Goal: Information Seeking & Learning: Learn about a topic

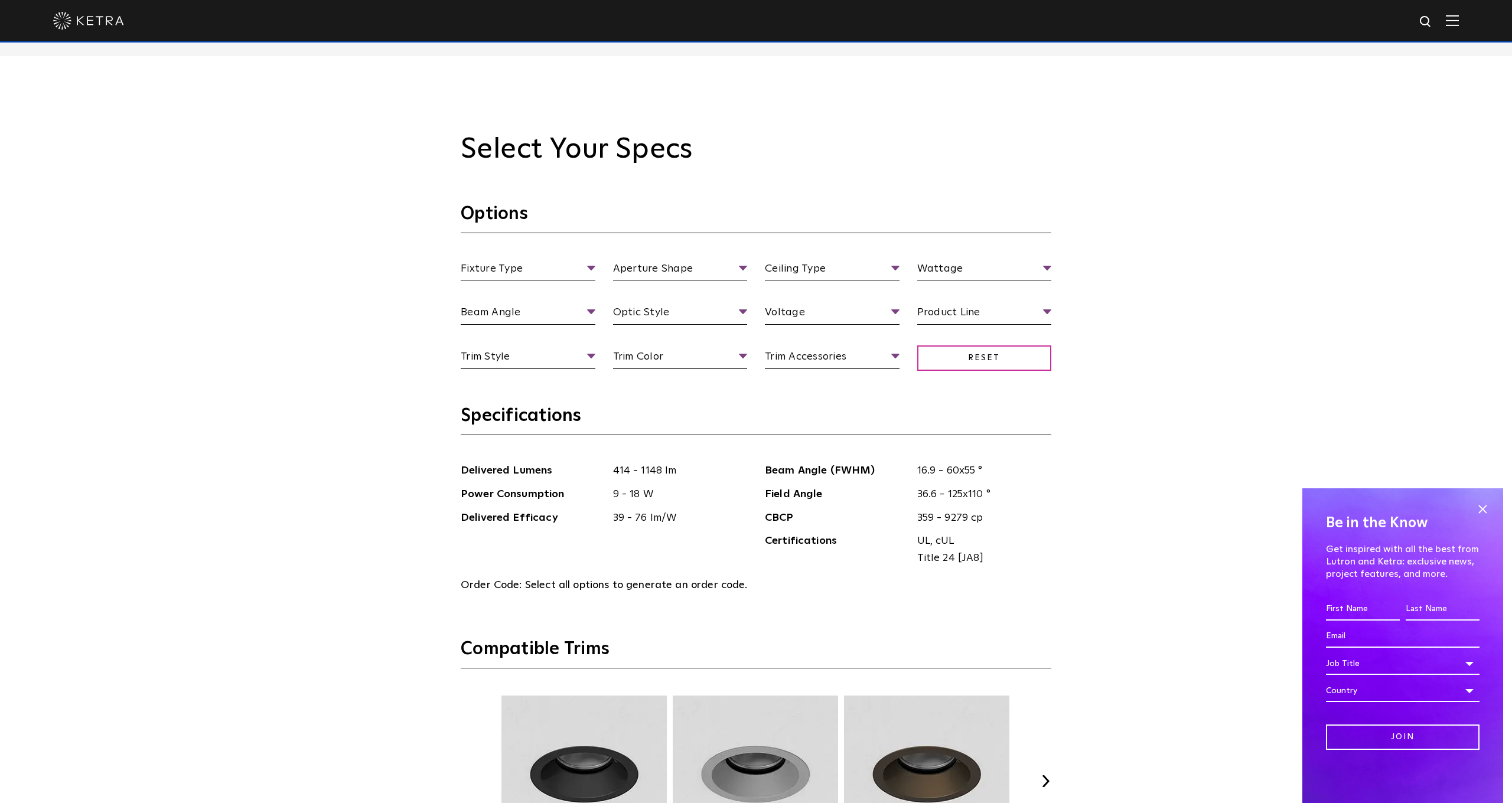
scroll to position [1326, 0]
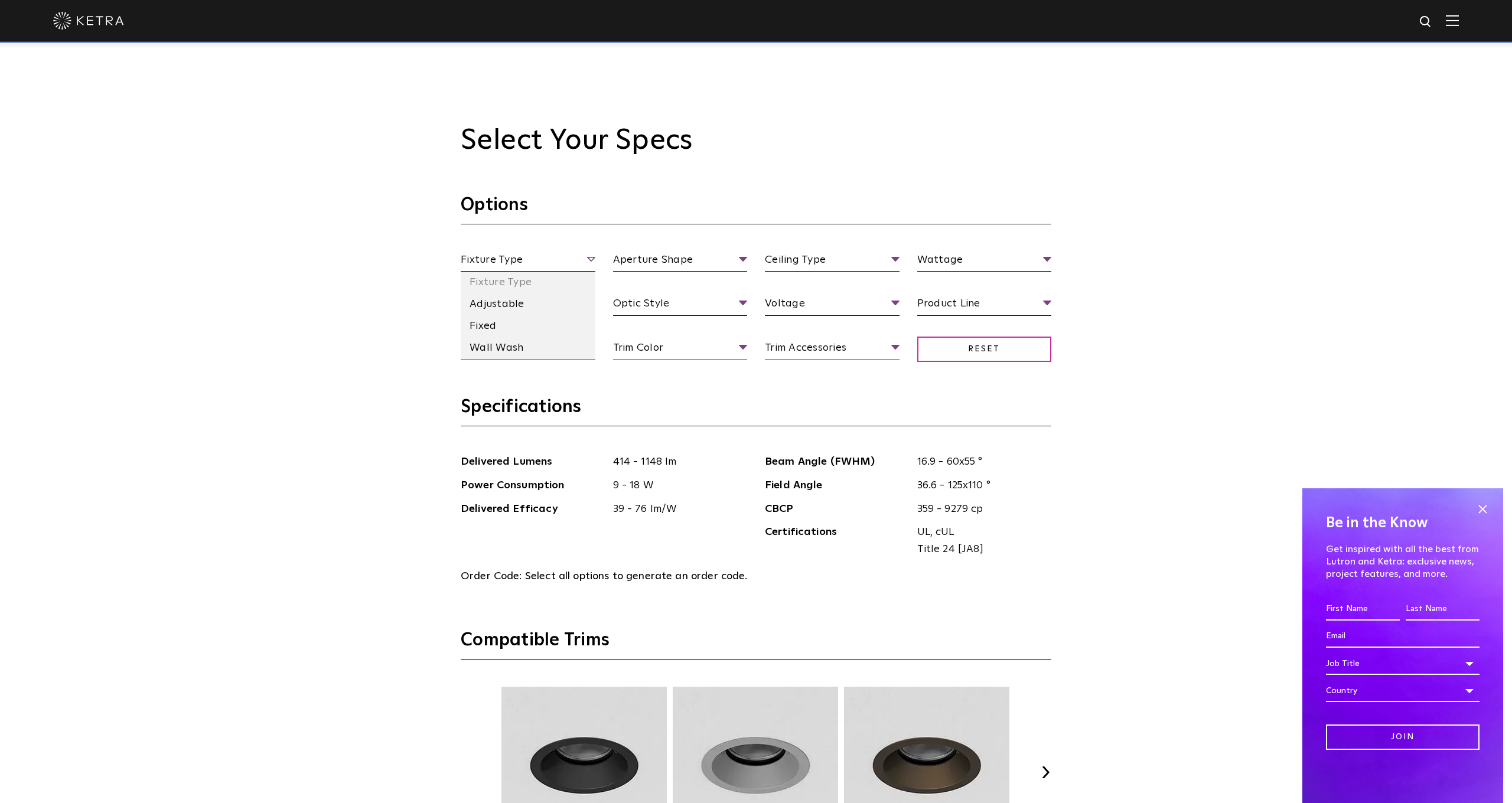
click at [584, 260] on span "Fixture Type" at bounding box center [528, 262] width 135 height 21
click at [367, 423] on div "Select Your Specs Options Fixture Type Fixture Type Adjustable Fixed Wall Wash …" at bounding box center [756, 649] width 1512 height 1202
click at [492, 341] on li "Flood" at bounding box center [528, 348] width 135 height 22
click at [639, 348] on li "High Output" at bounding box center [681, 348] width 135 height 22
click at [782, 354] on li "120 V" at bounding box center [832, 348] width 135 height 22
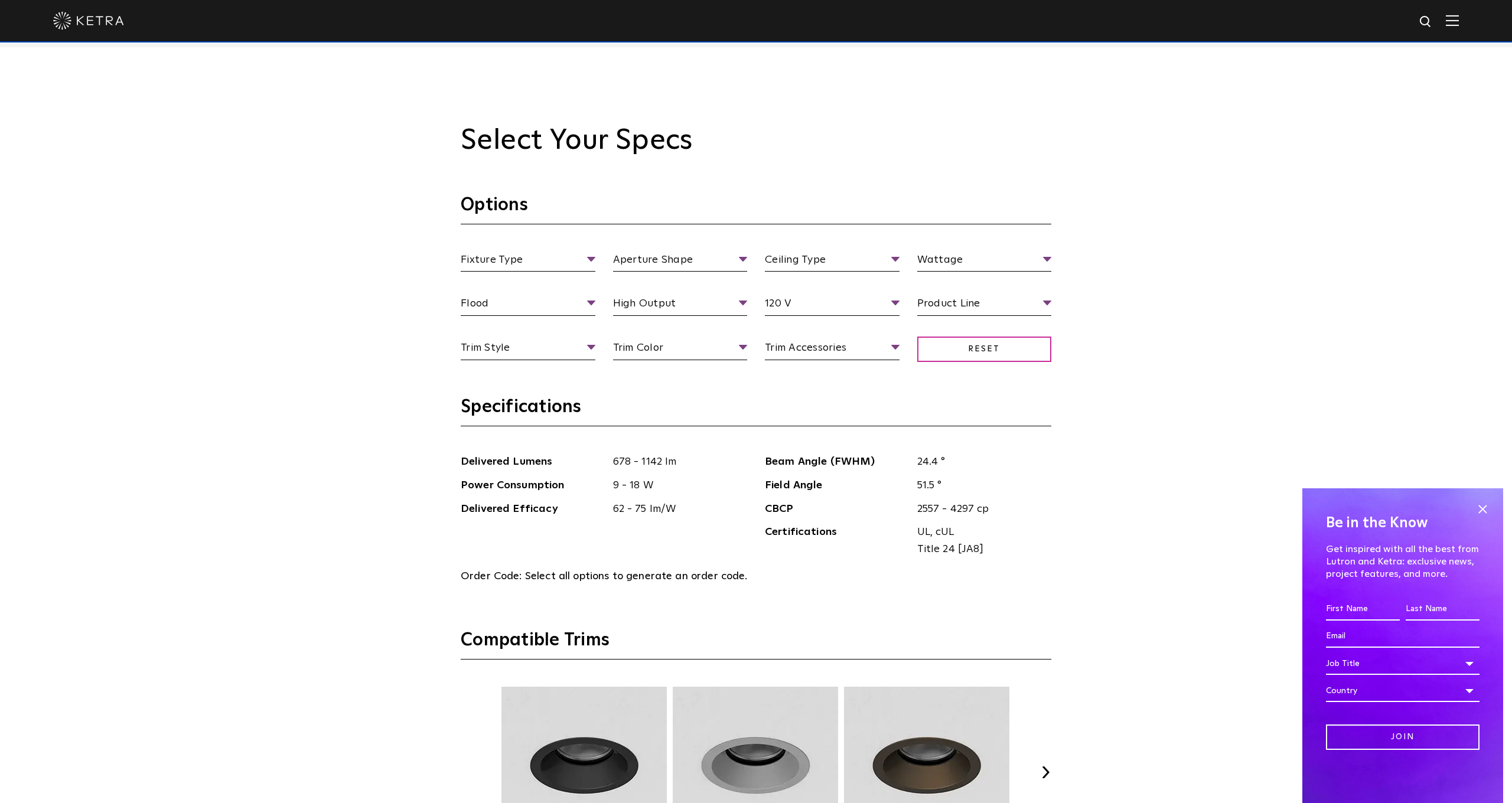
click at [439, 429] on div "Select Your Specs Options Fixture Type Fixture Type Adjustable Fixed Wall Wash …" at bounding box center [756, 649] width 1512 height 1202
click at [521, 299] on li "Adjustable" at bounding box center [528, 304] width 135 height 22
click at [642, 299] on li "Round" at bounding box center [681, 304] width 135 height 22
click at [789, 312] on li "Flanged" at bounding box center [832, 304] width 135 height 22
click at [670, 421] on h3 "Specifications" at bounding box center [756, 411] width 591 height 31
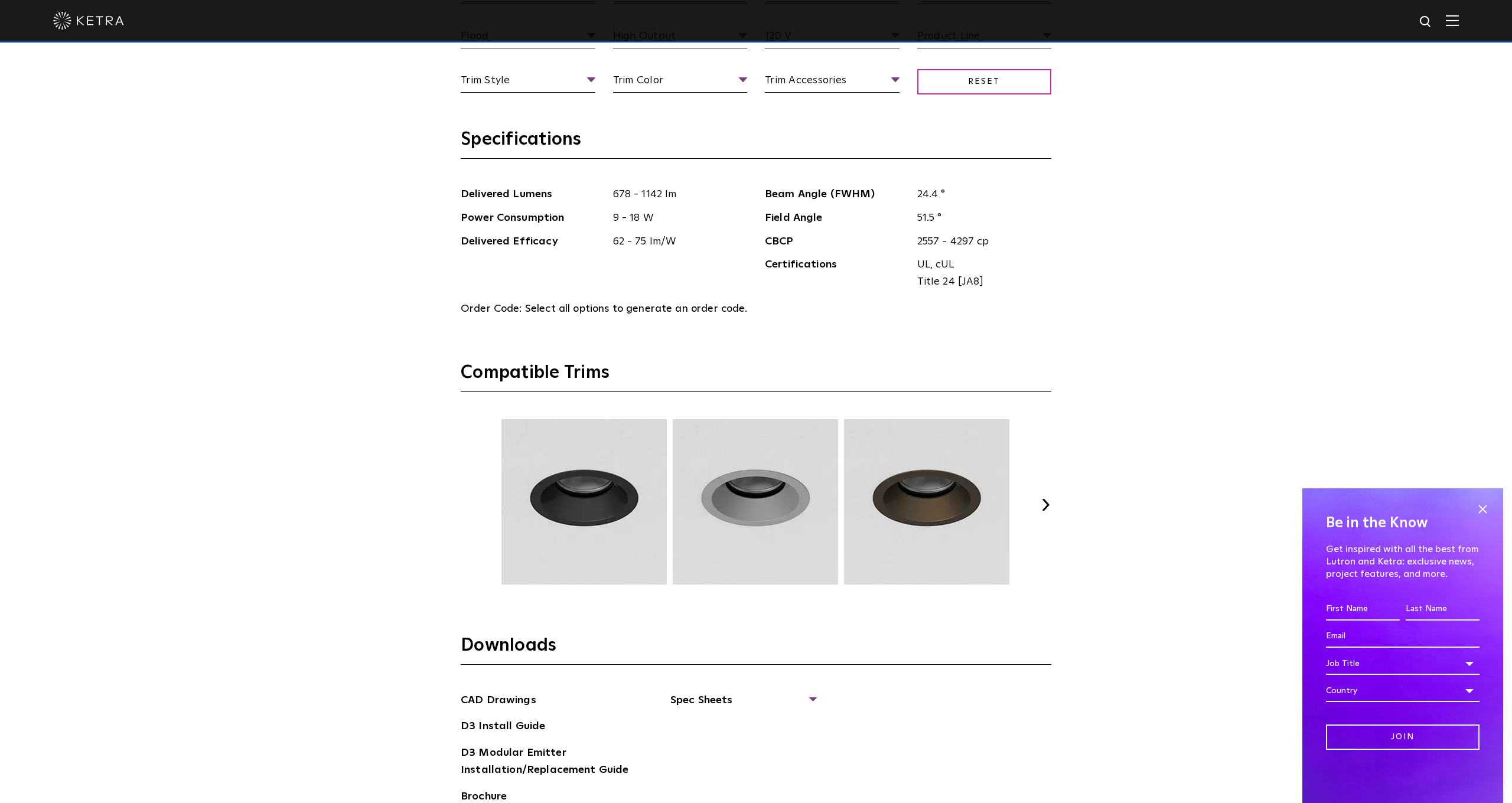
scroll to position [1471, 0]
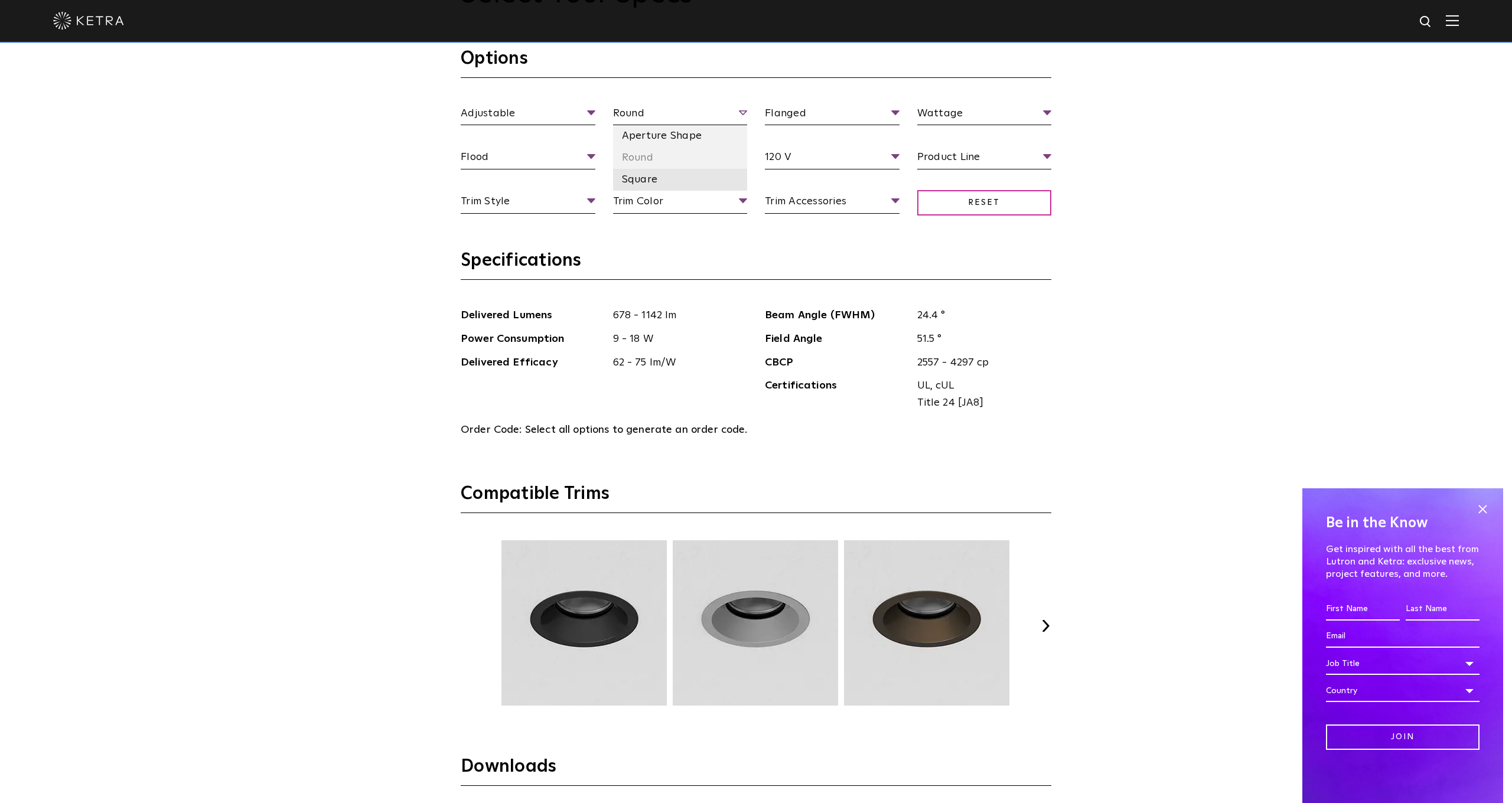
click at [647, 175] on li "Square" at bounding box center [681, 179] width 135 height 22
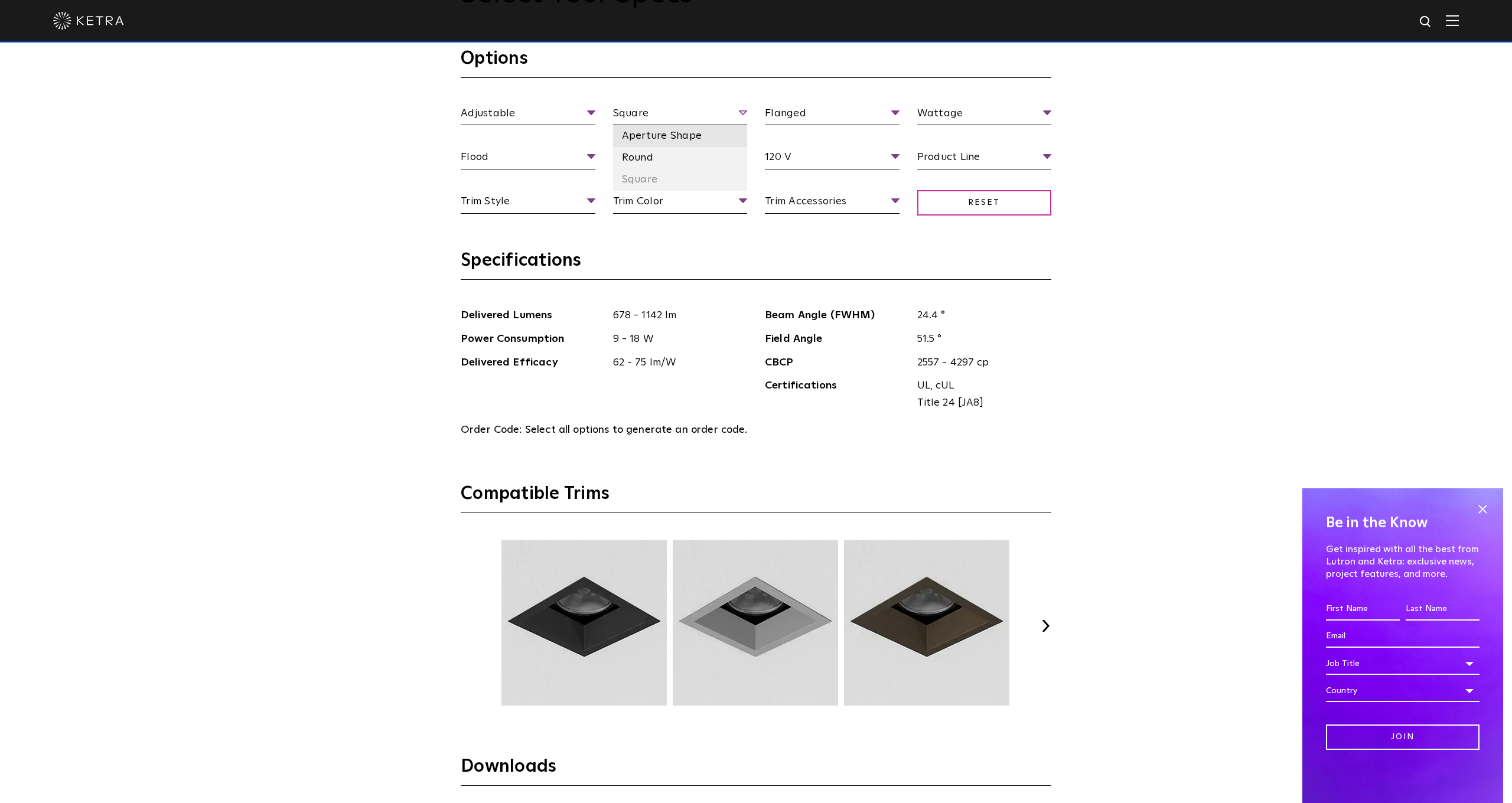
click at [667, 139] on li "Aperture Shape" at bounding box center [681, 135] width 135 height 22
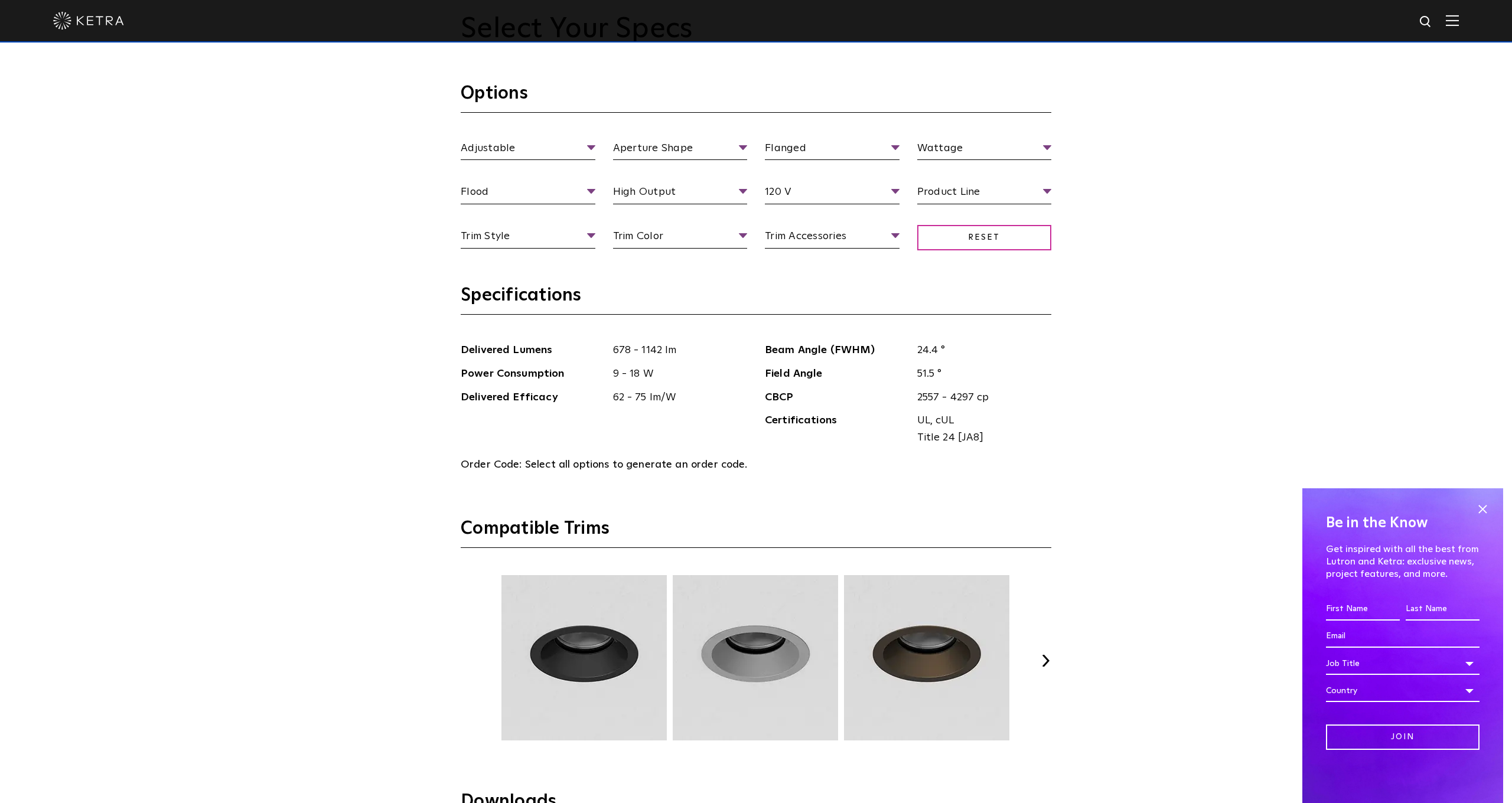
scroll to position [1437, 0]
click at [520, 275] on li "Deep Bevel" at bounding box center [528, 281] width 135 height 22
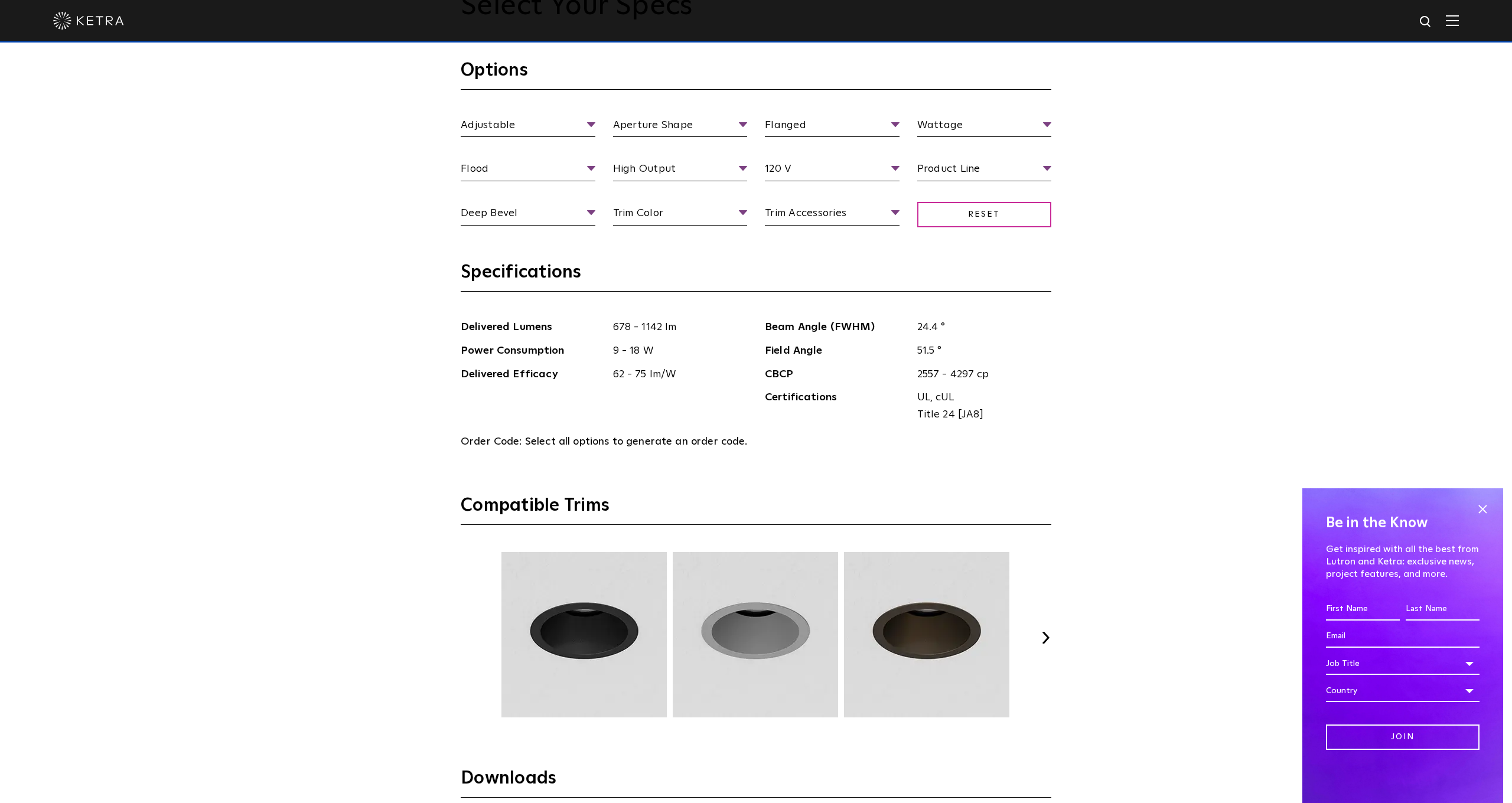
scroll to position [1460, 0]
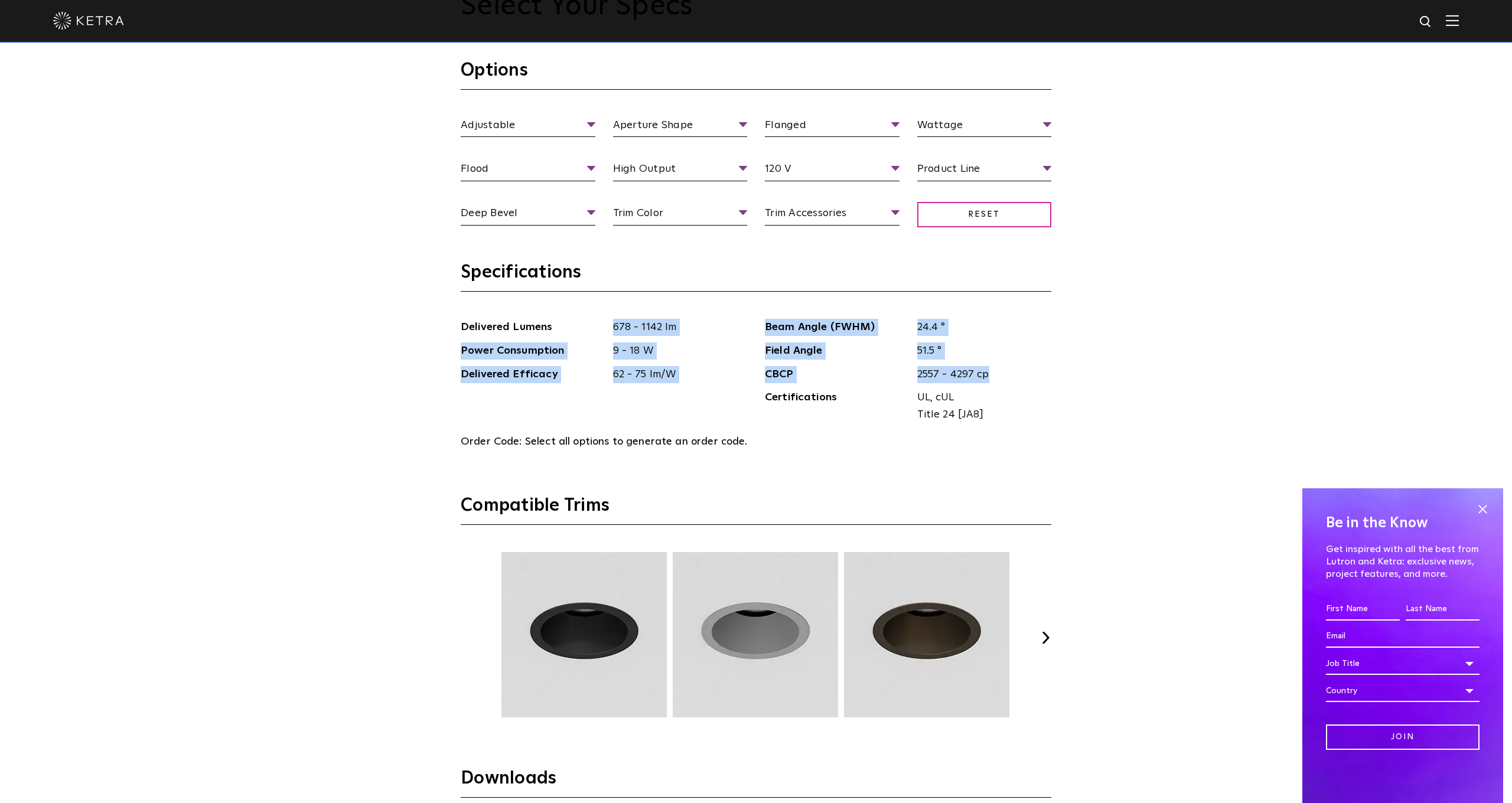
drag, startPoint x: 614, startPoint y: 323, endPoint x: 888, endPoint y: 379, distance: 279.7
click at [907, 378] on div "Delivered Lumens 678 - 1142 lm Power Consumption 9 - 18 W Delivered Efficacy 62…" at bounding box center [756, 376] width 608 height 115
click at [351, 419] on div "Select Your Specs Options Adjustable Fixture Type Adjustable Fixed Wall Wash Ap…" at bounding box center [756, 514] width 1512 height 1202
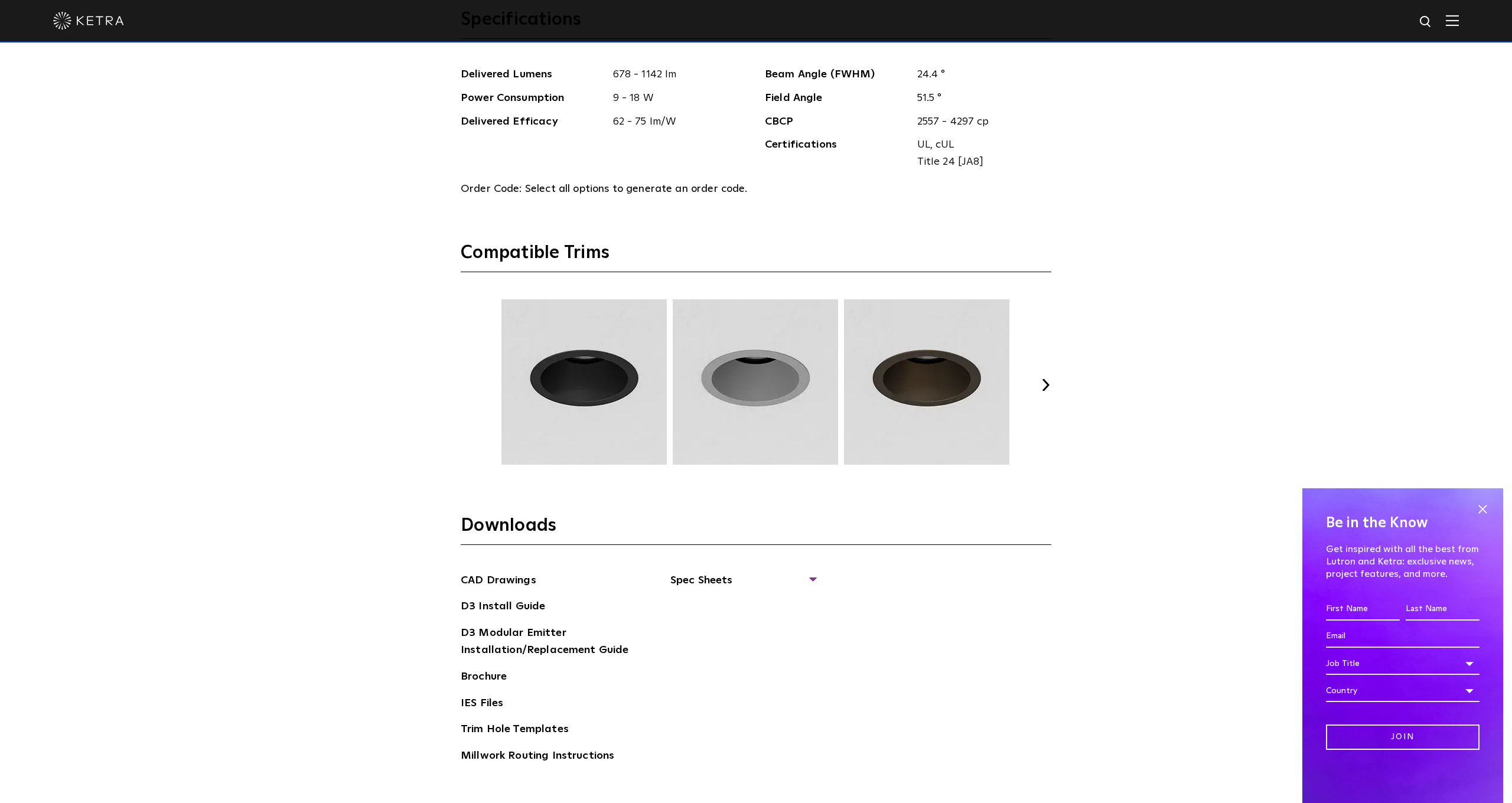
scroll to position [1602, 0]
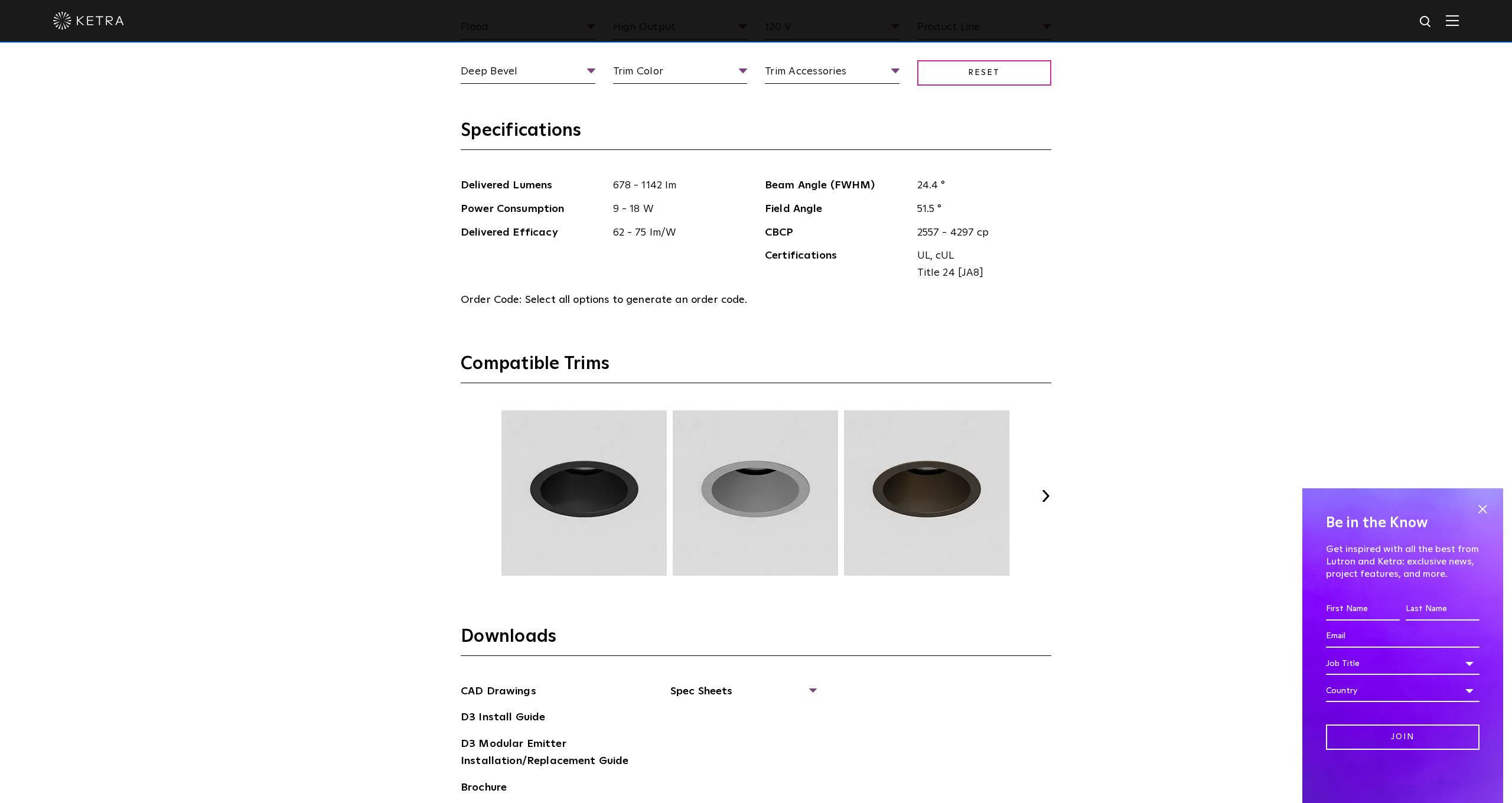
click at [1208, 518] on div "Select Your Specs Options Adjustable Fixture Type Adjustable Fixed Wall Wash Ap…" at bounding box center [756, 372] width 1512 height 1202
click at [1044, 491] on button "Next" at bounding box center [1046, 496] width 12 height 12
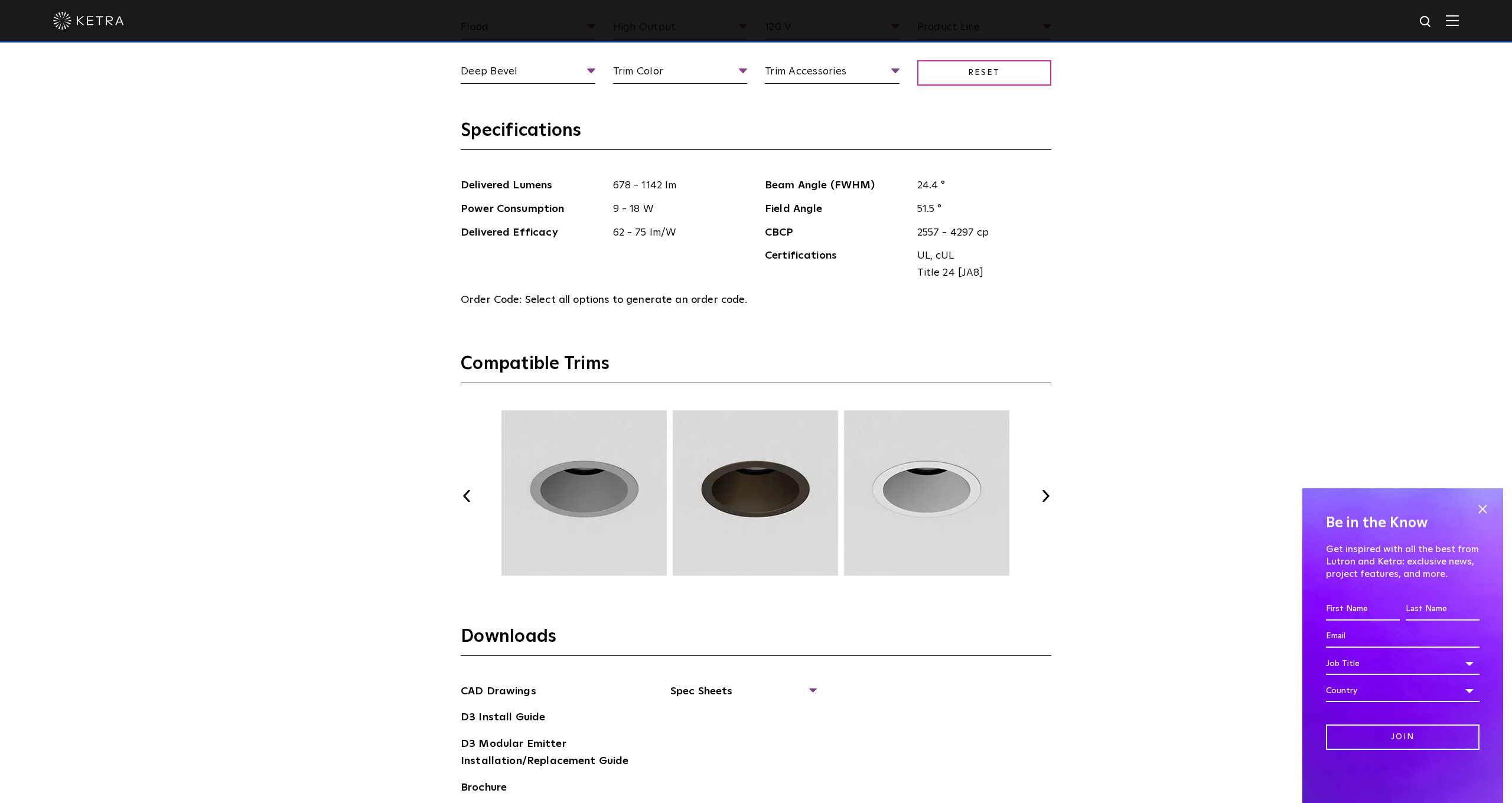
click at [721, 498] on img at bounding box center [756, 493] width 169 height 166
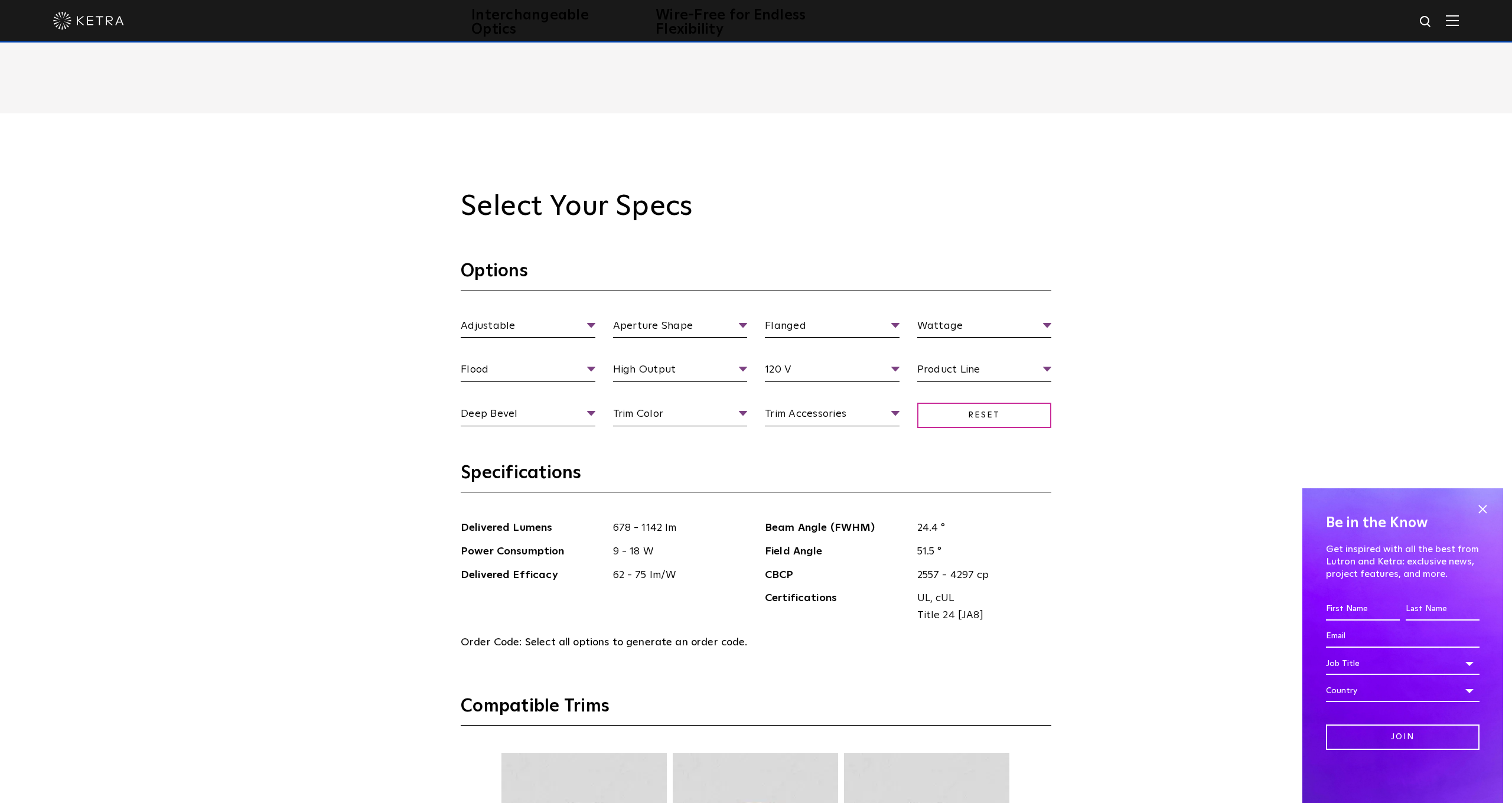
scroll to position [1313, 0]
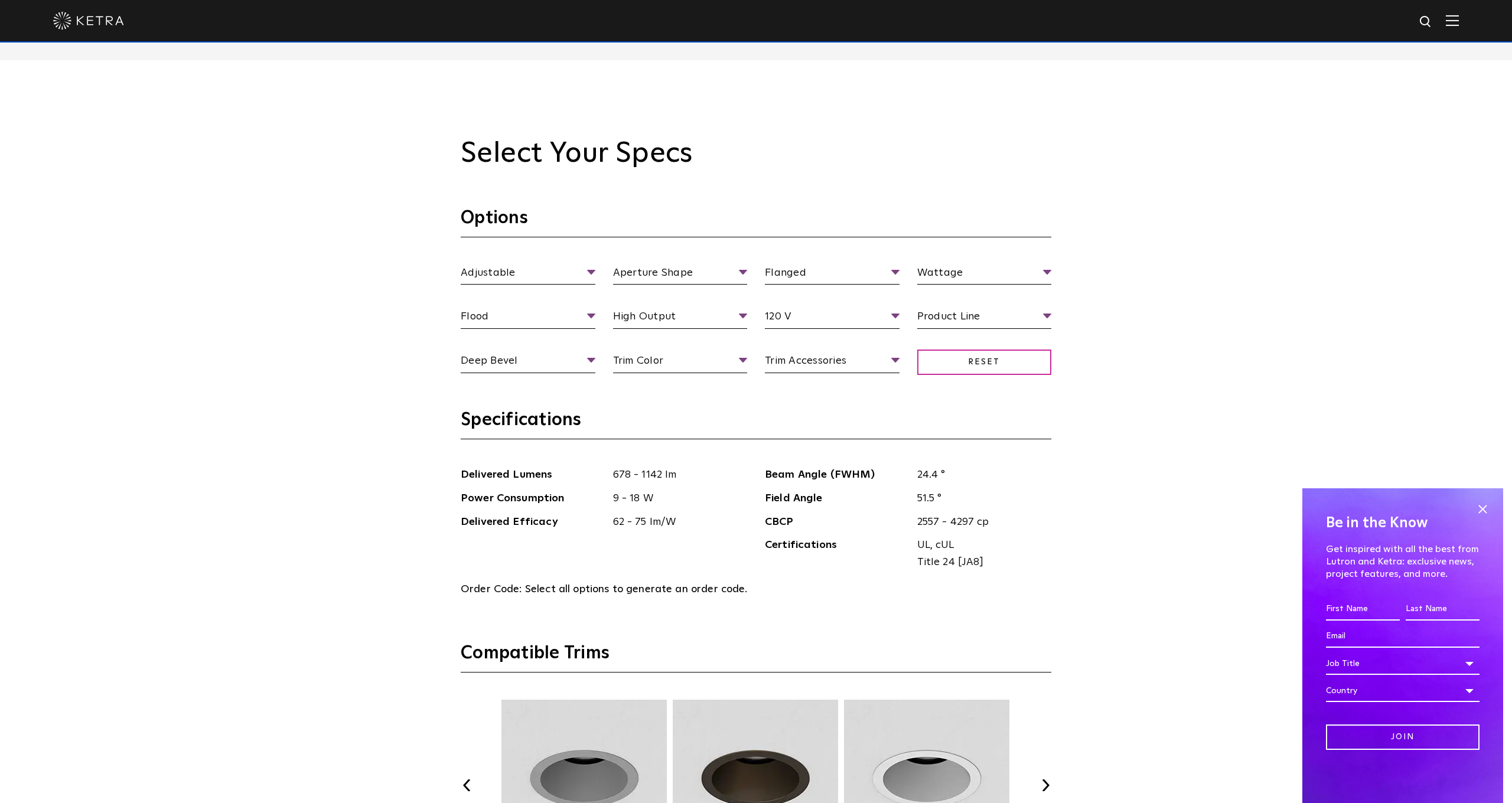
click at [545, 214] on h3 "Options" at bounding box center [756, 223] width 591 height 31
click at [381, 305] on div "Select Your Specs Options Adjustable Fixture Type Adjustable Fixed Wall Wash Ap…" at bounding box center [756, 662] width 1512 height 1202
click at [937, 381] on li "Residential" at bounding box center [985, 383] width 135 height 22
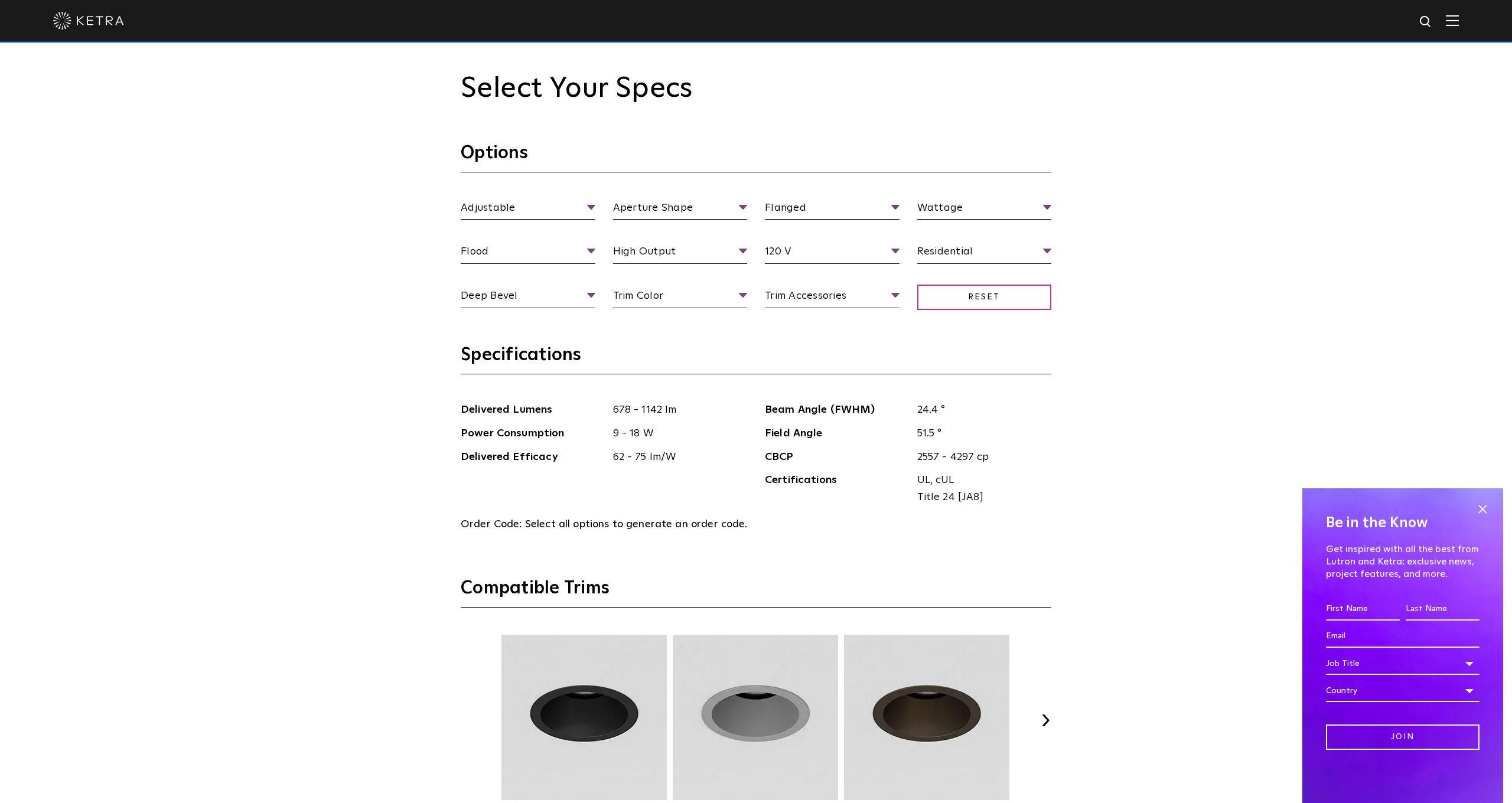
scroll to position [1408, 0]
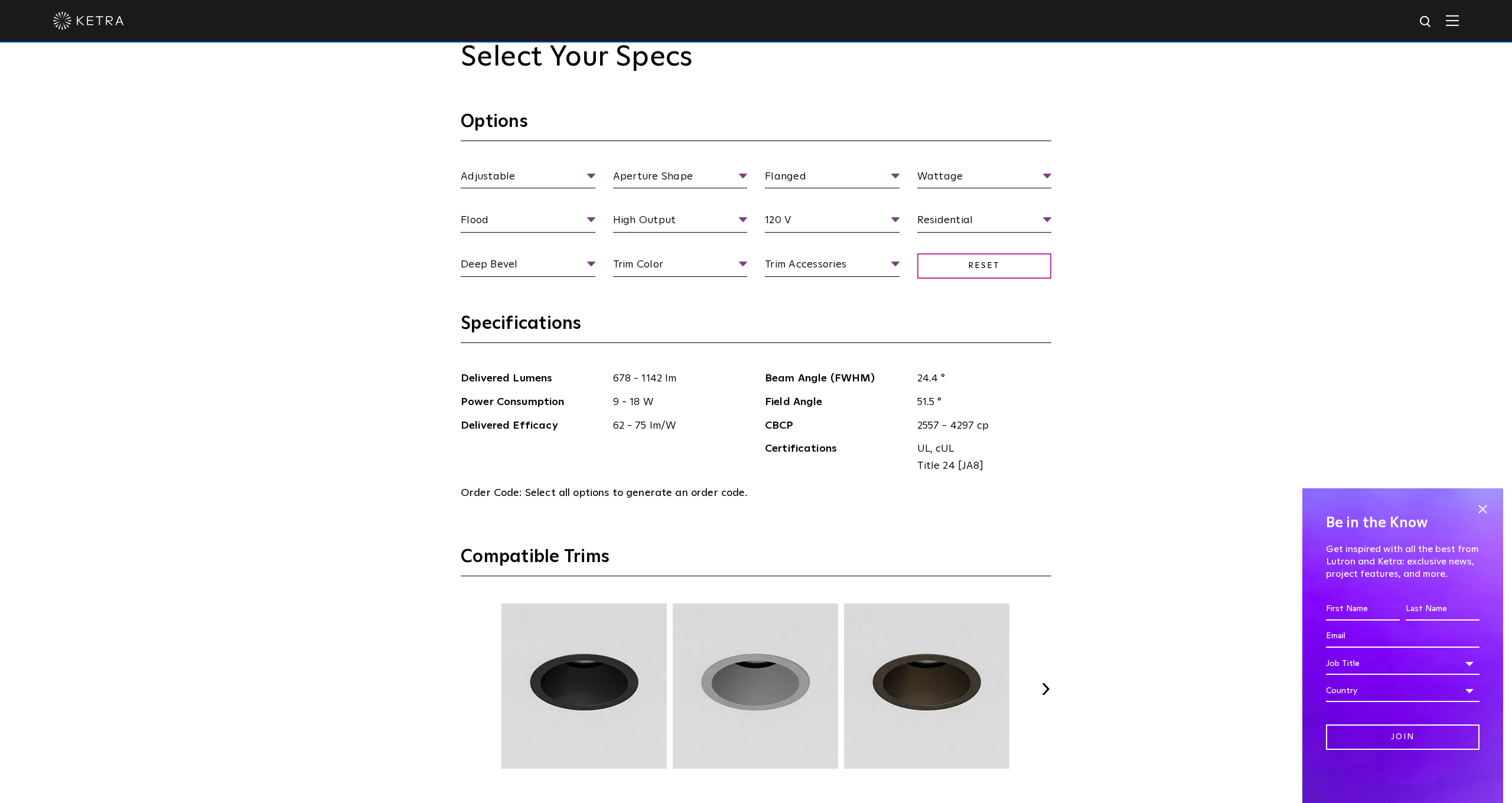
click at [559, 297] on div "Adjustable Fixture Type Adjustable Fixed Wall Wash Aperture Shape Aperture [GEO…" at bounding box center [756, 234] width 608 height 132
click at [356, 276] on div "Select Your Specs Options Adjustable Fixture Type Adjustable Fixed Wall Wash Ap…" at bounding box center [756, 565] width 1512 height 1202
